Goal: Task Accomplishment & Management: Complete application form

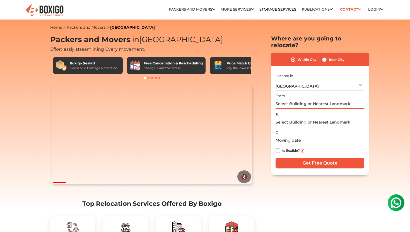
click at [285, 99] on input "text" at bounding box center [320, 104] width 89 height 10
type input "v"
click at [329, 56] on label "Inter City" at bounding box center [337, 59] width 16 height 7
click at [323, 56] on input "Inter City" at bounding box center [324, 59] width 4 height 6
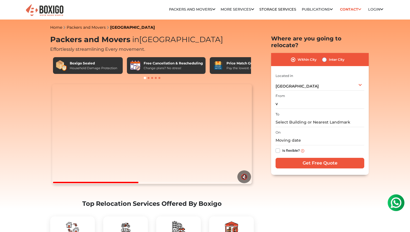
radio input "true"
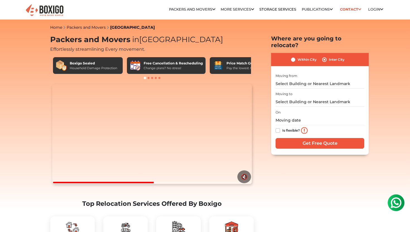
click at [304, 56] on label "Within City" at bounding box center [307, 59] width 19 height 7
click at [296, 56] on input "Within City" at bounding box center [293, 59] width 4 height 6
radio input "true"
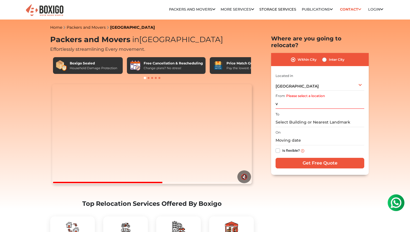
click at [332, 56] on label "Inter City" at bounding box center [337, 59] width 16 height 7
click at [327, 56] on input "Inter City" at bounding box center [324, 59] width 4 height 6
radio input "true"
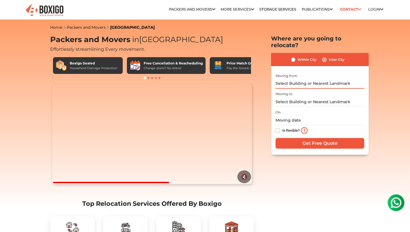
click at [315, 79] on input "text" at bounding box center [320, 84] width 89 height 10
type input "a"
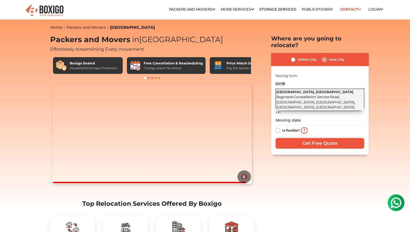
click at [303, 95] on span "Bagmane Constellation Service Road, Ferns City, Doddanekkundi, Bengaluru, Karna…" at bounding box center [316, 102] width 79 height 15
type input "Amazon Development Center, Aquila, Bagmane Constellation Service Road, Ferns Ci…"
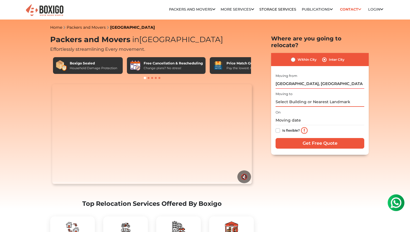
click at [299, 97] on input "text" at bounding box center [320, 102] width 89 height 10
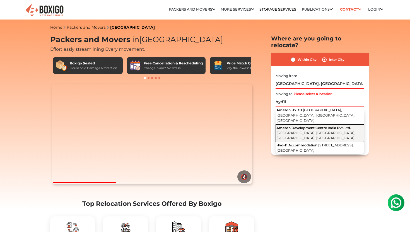
click at [310, 131] on span "Financial District, Nanakramguda, Hyderabad, Telangana" at bounding box center [316, 135] width 79 height 9
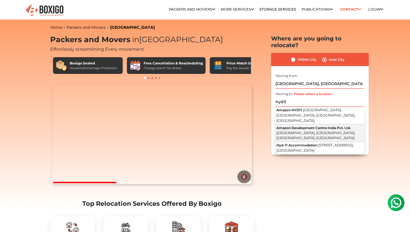
type input "Amazon Development Centre India Pvt. Ltd., Financial District, Nanakramguda, Hy…"
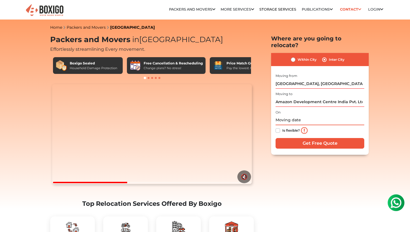
click at [291, 116] on input "text" at bounding box center [320, 121] width 89 height 10
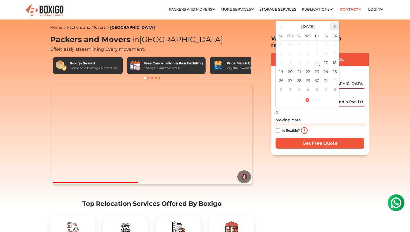
click at [335, 23] on span at bounding box center [335, 27] width 8 height 8
click at [284, 85] on td "30" at bounding box center [281, 89] width 9 height 9
type input "11/30/2025 12:00 AM"
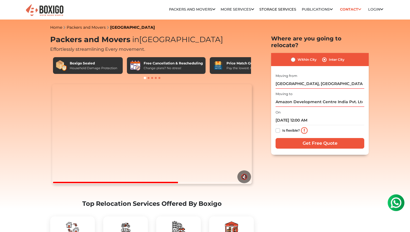
click at [282, 127] on label "Is flexible?" at bounding box center [291, 130] width 18 height 6
click at [277, 127] on input "Is flexible?" at bounding box center [278, 130] width 4 height 6
click at [282, 127] on label "Is flexible?" at bounding box center [291, 130] width 18 height 6
click at [277, 127] on input "Is flexible?" at bounding box center [278, 130] width 4 height 6
click at [282, 127] on label "Is flexible?" at bounding box center [291, 130] width 18 height 6
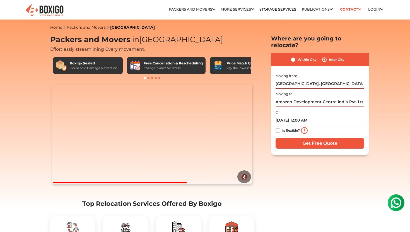
click at [277, 127] on input "Is flexible?" at bounding box center [278, 130] width 4 height 6
checkbox input "true"
click at [287, 138] on input "Get Free Quote" at bounding box center [320, 143] width 89 height 11
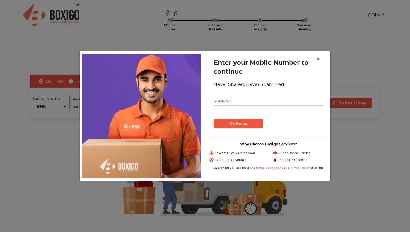
click at [140, 89] on img at bounding box center [141, 116] width 119 height 125
click at [237, 102] on input "text" at bounding box center [269, 101] width 110 height 9
type input "8971537233"
click at [230, 126] on button "Continue" at bounding box center [238, 123] width 49 height 9
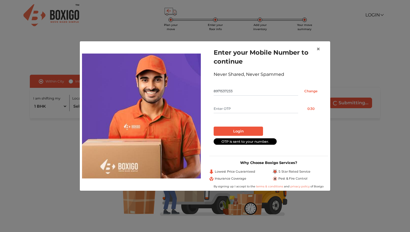
click at [235, 113] on input "text" at bounding box center [256, 108] width 85 height 9
type input "2290"
click at [214, 127] on button "Login" at bounding box center [238, 131] width 49 height 9
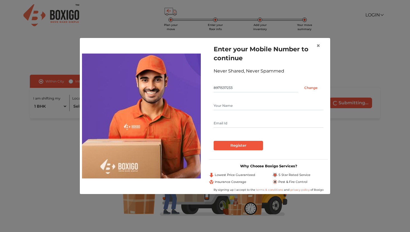
click at [231, 101] on input "text" at bounding box center [269, 105] width 110 height 9
type input "[PERSON_NAME]"
drag, startPoint x: 247, startPoint y: 123, endPoint x: 238, endPoint y: 123, distance: 8.9
click at [238, 123] on input "[EMAIL_ADDRESS][DOMAIN_NAME]" at bounding box center [269, 123] width 110 height 9
type input "[EMAIL_ADDRESS][DOMAIN_NAME]"
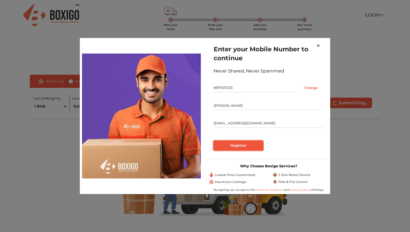
click at [236, 146] on input "Register" at bounding box center [238, 145] width 49 height 9
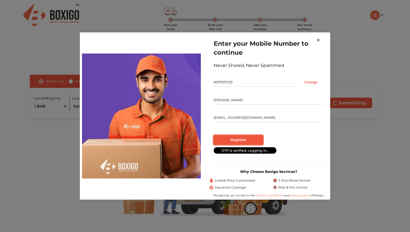
radio input "false"
radio input "true"
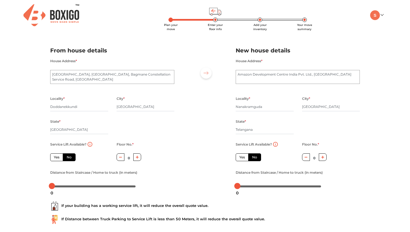
click at [245, 159] on label "Yes" at bounding box center [242, 157] width 13 height 8
click at [243, 159] on input "Yes" at bounding box center [241, 157] width 4 height 4
radio input "true"
radio input "false"
click at [56, 159] on label "Yes" at bounding box center [56, 157] width 13 height 8
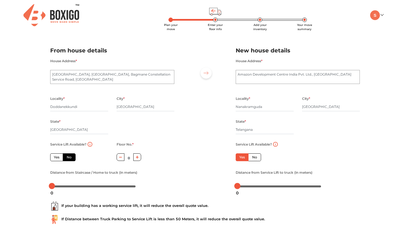
click at [56, 159] on input "Yes" at bounding box center [56, 157] width 4 height 4
radio input "true"
click at [69, 155] on label "No" at bounding box center [69, 157] width 13 height 8
click at [69, 155] on input "No" at bounding box center [69, 157] width 4 height 4
radio input "true"
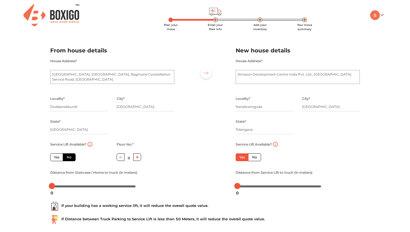
click at [58, 157] on label "Yes" at bounding box center [56, 157] width 13 height 8
click at [57, 157] on input "Yes" at bounding box center [56, 157] width 4 height 4
radio input "true"
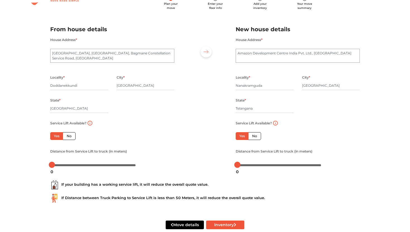
scroll to position [33, 0]
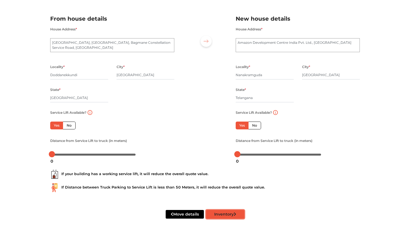
click at [218, 213] on button "Inventory" at bounding box center [225, 214] width 38 height 9
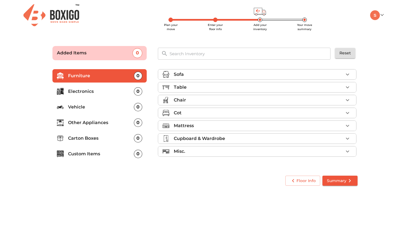
click at [204, 89] on div "Table" at bounding box center [259, 87] width 170 height 7
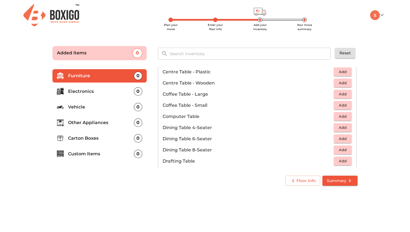
scroll to position [66, 0]
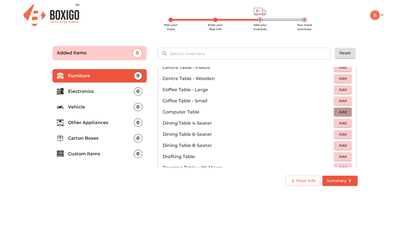
click at [341, 112] on span "Add" at bounding box center [343, 112] width 12 height 6
click at [87, 138] on p "Carton Boxes" at bounding box center [101, 138] width 66 height 7
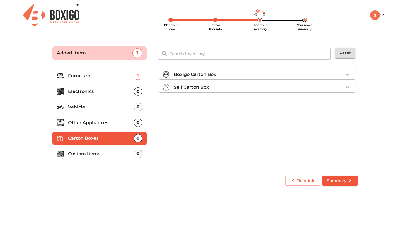
scroll to position [0, 0]
click at [87, 156] on p "Custom Items" at bounding box center [101, 154] width 66 height 7
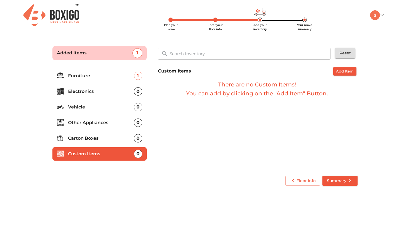
click at [79, 93] on p "Electronics" at bounding box center [101, 91] width 66 height 7
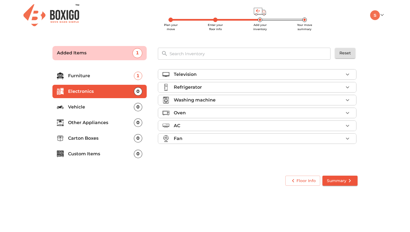
click at [206, 89] on div "Refrigerator" at bounding box center [259, 87] width 170 height 7
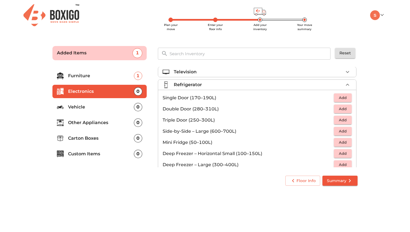
scroll to position [3, 0]
click at [344, 97] on span "Add" at bounding box center [343, 97] width 12 height 6
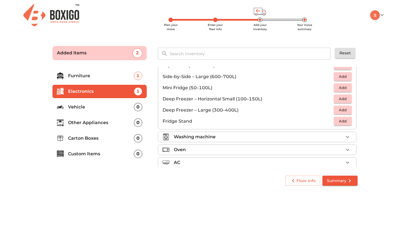
scroll to position [75, 0]
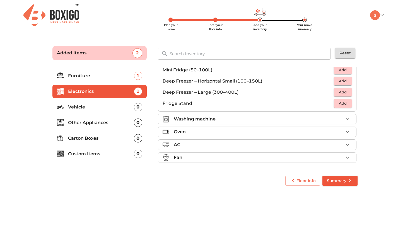
click at [119, 107] on p "Vehicle" at bounding box center [101, 107] width 66 height 7
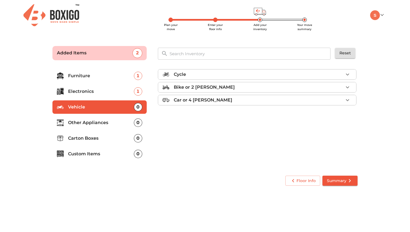
scroll to position [0, 0]
click at [108, 125] on p "Other Appliances" at bounding box center [101, 122] width 66 height 7
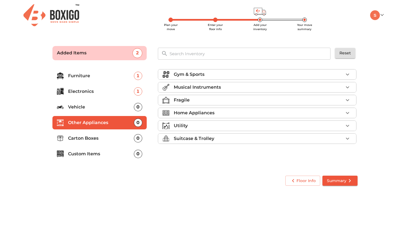
click at [193, 73] on p "Gym & Sports" at bounding box center [189, 74] width 31 height 7
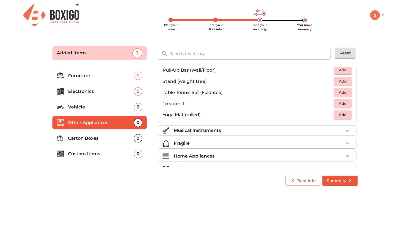
scroll to position [187, 0]
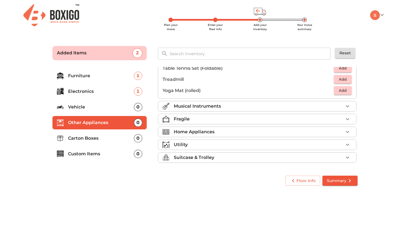
click at [123, 106] on p "Vehicle" at bounding box center [101, 107] width 66 height 7
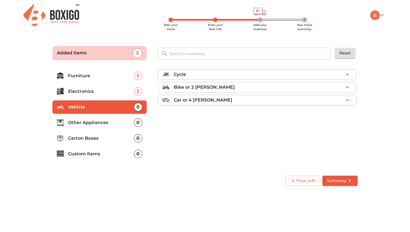
scroll to position [0, 0]
click at [109, 150] on li "Custom Items 0" at bounding box center [99, 153] width 94 height 13
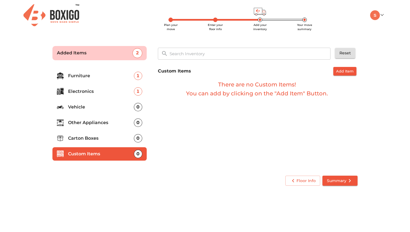
click at [108, 138] on p "Carton Boxes" at bounding box center [101, 138] width 66 height 7
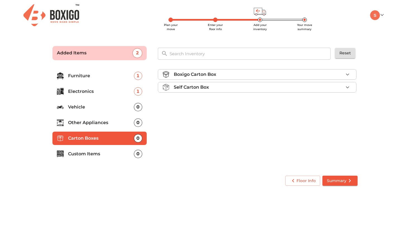
click at [106, 124] on p "Other Appliances" at bounding box center [101, 122] width 66 height 7
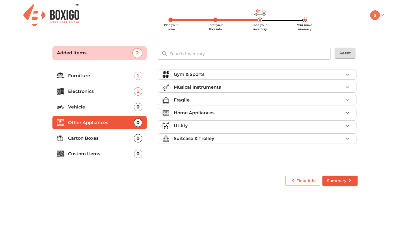
click at [107, 110] on p "Vehicle" at bounding box center [101, 107] width 66 height 7
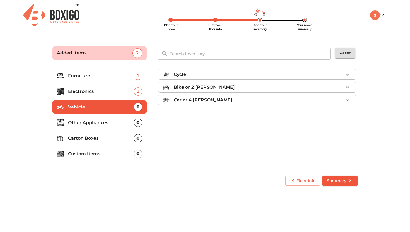
click at [105, 91] on p "Electronics" at bounding box center [101, 91] width 66 height 7
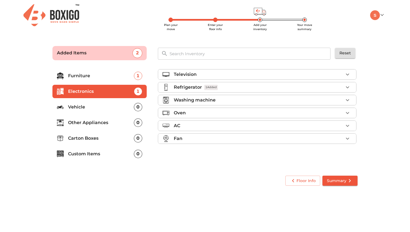
click at [107, 78] on p "Furniture" at bounding box center [101, 76] width 66 height 7
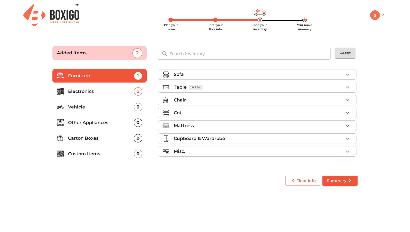
click at [106, 123] on p "Other Appliances" at bounding box center [101, 122] width 66 height 7
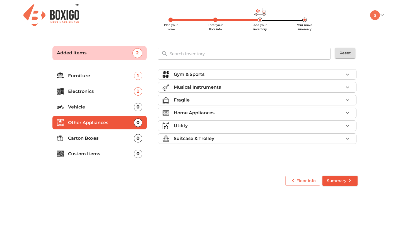
click at [188, 113] on p "Home Appliances" at bounding box center [194, 113] width 41 height 7
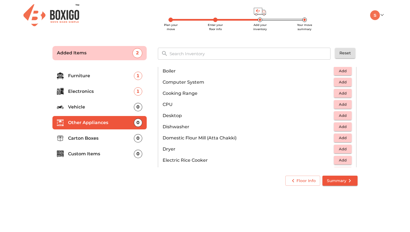
scroll to position [108, 0]
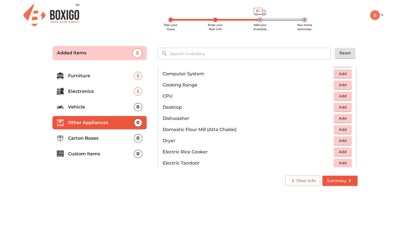
click at [299, 96] on p "CPU" at bounding box center [248, 96] width 171 height 7
click at [342, 98] on span "Add" at bounding box center [343, 96] width 12 height 6
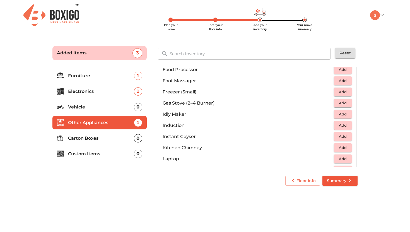
scroll to position [212, 0]
click at [263, 131] on li "Induction Add" at bounding box center [257, 126] width 198 height 11
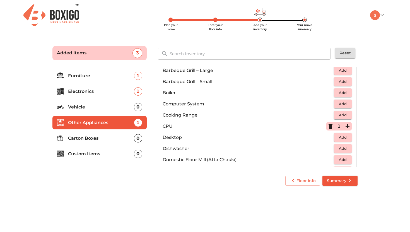
scroll to position [18, 0]
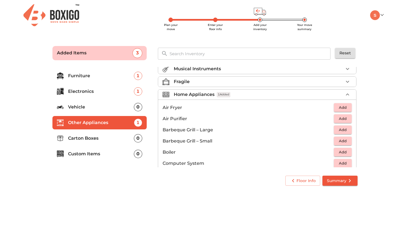
click at [97, 155] on p "Custom Items" at bounding box center [101, 154] width 66 height 7
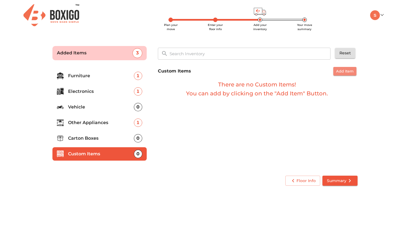
click at [347, 69] on span "Add Item" at bounding box center [345, 71] width 18 height 6
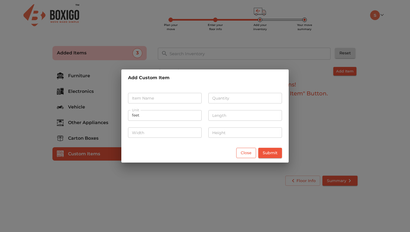
click at [249, 156] on span "Close" at bounding box center [246, 153] width 11 height 7
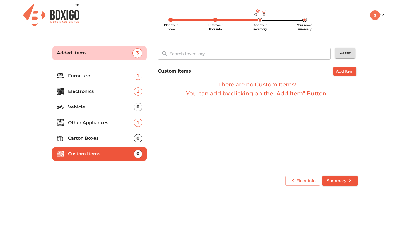
click at [342, 181] on span "Summary" at bounding box center [340, 180] width 26 height 7
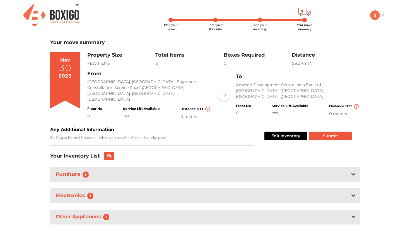
scroll to position [7, 0]
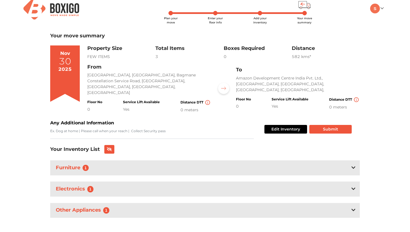
click at [354, 167] on icon at bounding box center [354, 168] width 4 height 2
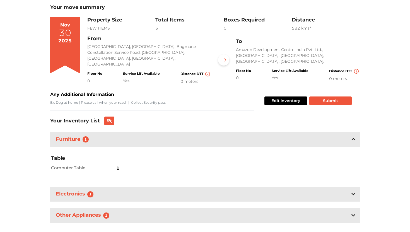
scroll to position [40, 0]
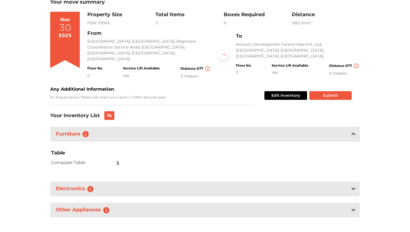
click at [355, 188] on icon at bounding box center [354, 189] width 4 height 2
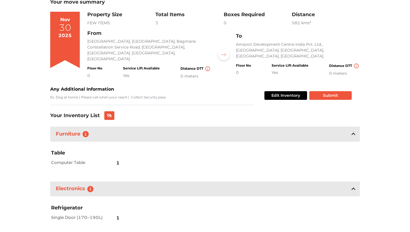
scroll to position [74, 0]
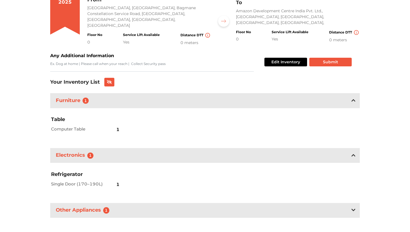
click at [354, 208] on icon at bounding box center [354, 210] width 4 height 4
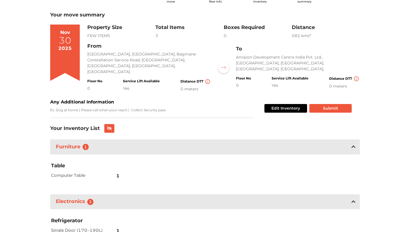
scroll to position [0, 0]
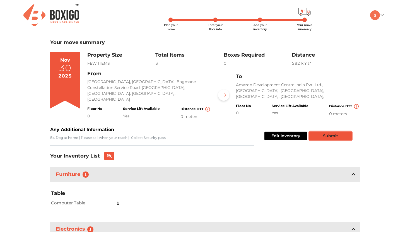
click at [332, 132] on button "Submit" at bounding box center [330, 136] width 42 height 9
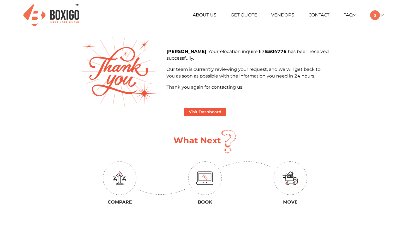
click at [214, 106] on div "[PERSON_NAME] , Your relocation inquire ID E504776 has been received successful…" at bounding box center [205, 71] width 256 height 69
click at [213, 106] on div "[PERSON_NAME] , Your relocation inquire ID E504776 has been received successful…" at bounding box center [205, 71] width 256 height 69
click at [209, 111] on button "Visit Dashboard" at bounding box center [205, 112] width 42 height 9
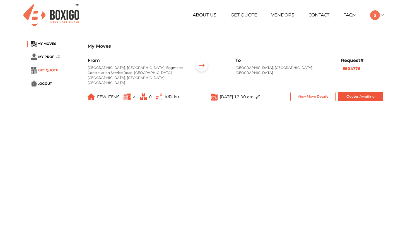
click at [49, 71] on span "GET QUOTE" at bounding box center [48, 70] width 20 height 4
